Goal: Information Seeking & Learning: Learn about a topic

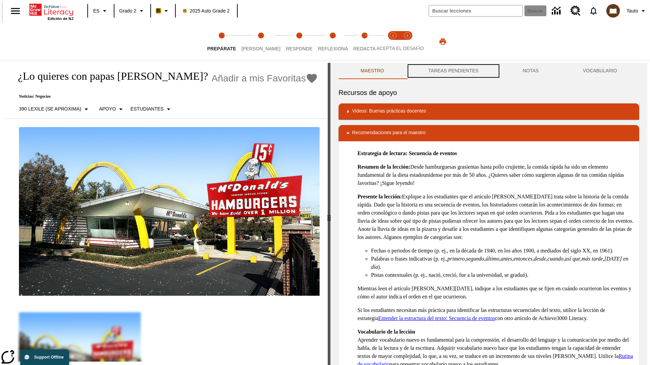
click at [452, 71] on button "TAREAS PENDIENTES" at bounding box center [453, 71] width 94 height 16
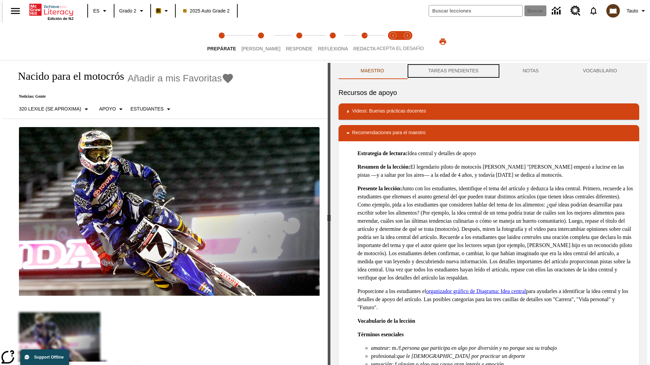
click at [452, 71] on button "TAREAS PENDIENTES" at bounding box center [453, 71] width 94 height 16
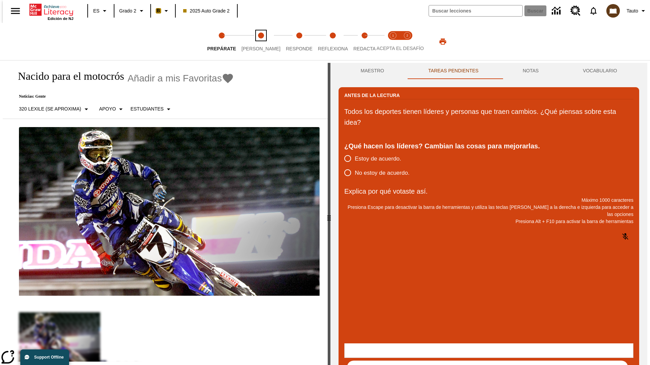
click at [255, 42] on span "Lee" at bounding box center [260, 46] width 39 height 12
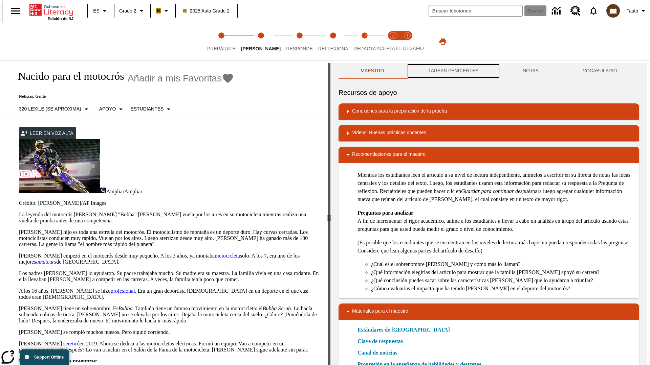
scroll to position [0, 0]
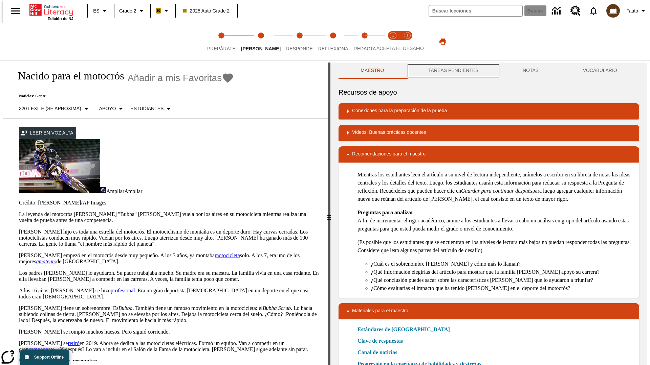
click at [452, 71] on button "TAREAS PENDIENTES" at bounding box center [453, 71] width 94 height 16
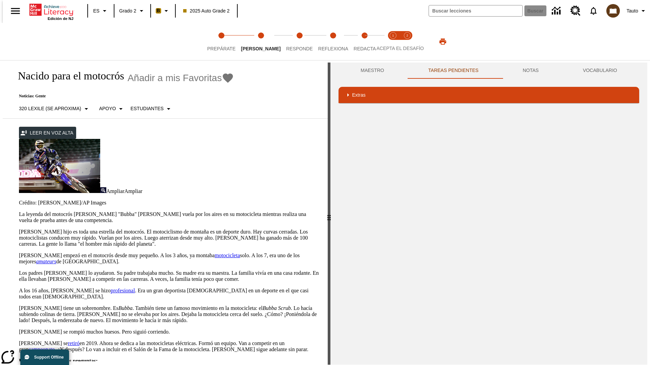
click at [19, 229] on p "James Stewart hijo es toda una estrella del motocrós. El motociclismo de montañ…" at bounding box center [169, 238] width 301 height 18
